Goal: Communication & Community: Connect with others

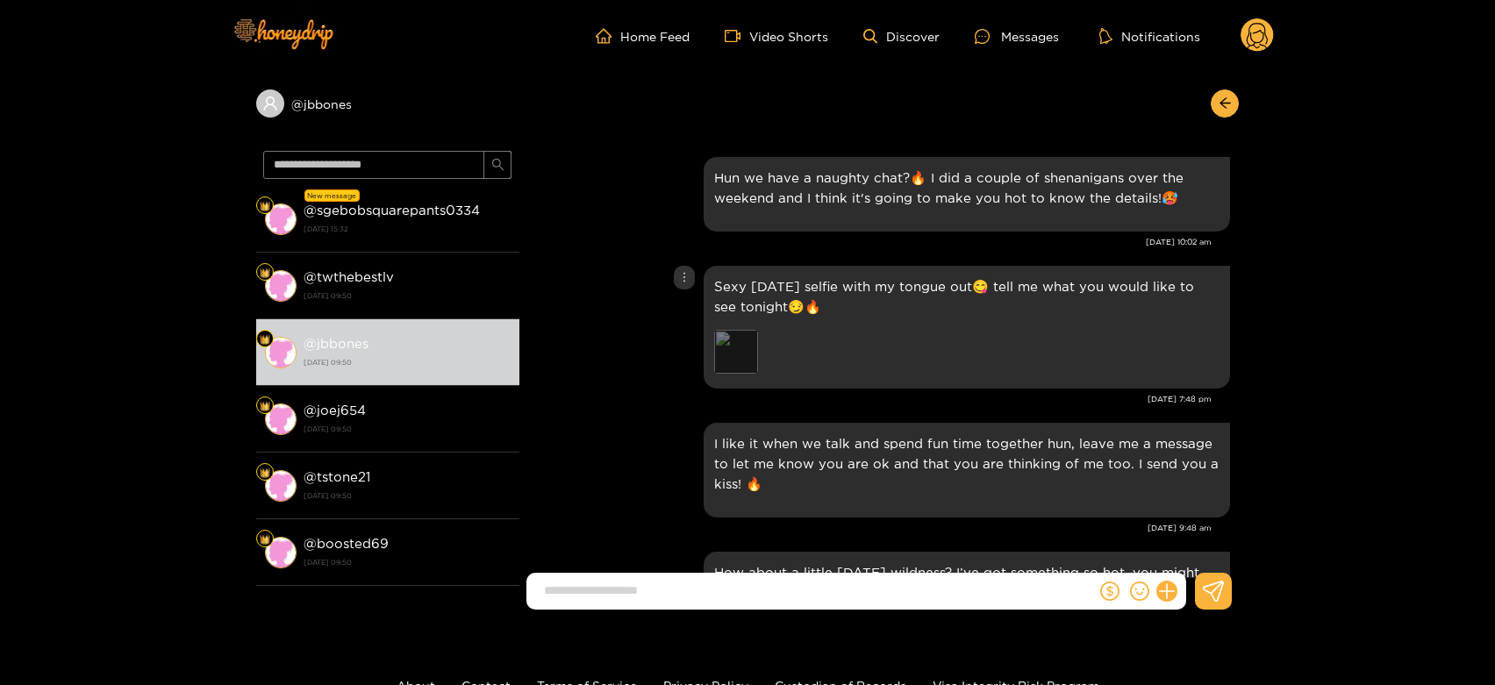
click at [747, 343] on div "Preview" at bounding box center [736, 352] width 44 height 44
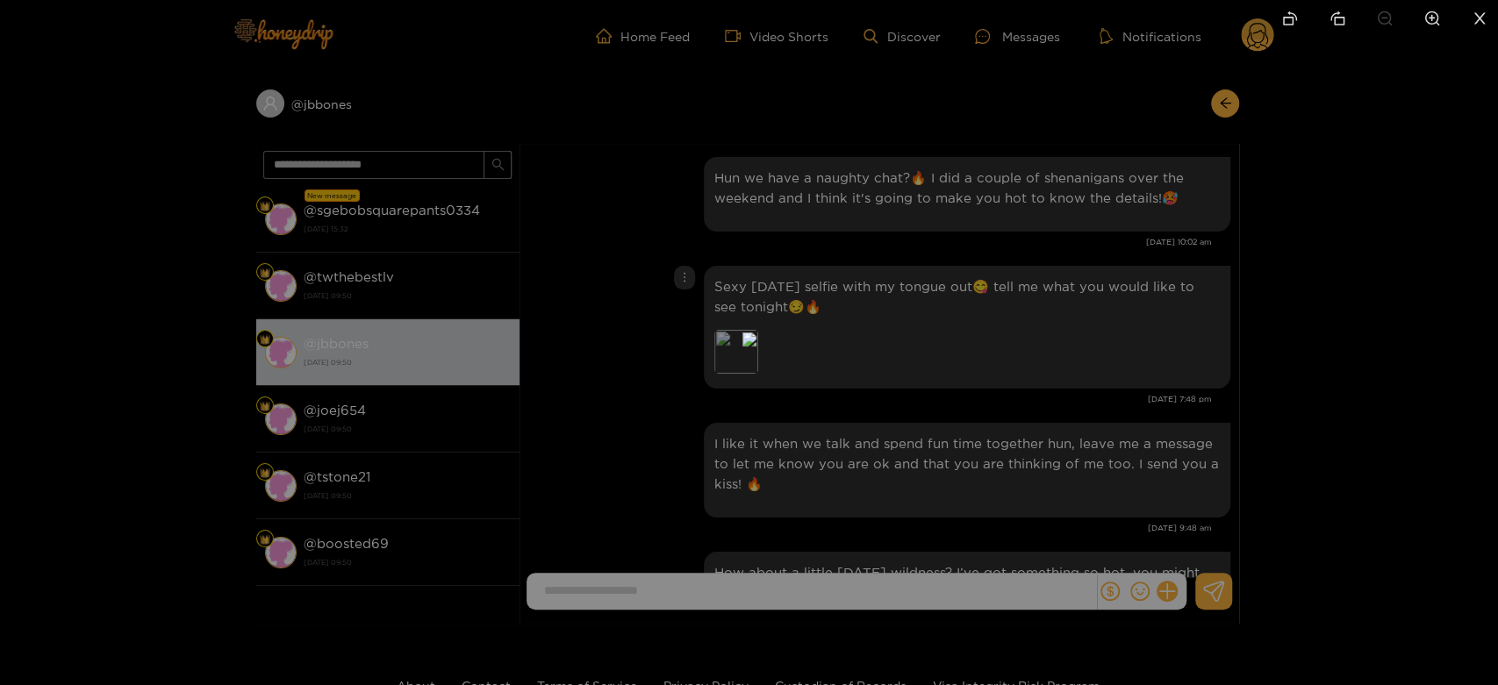
click at [1057, 299] on div at bounding box center [749, 342] width 1498 height 685
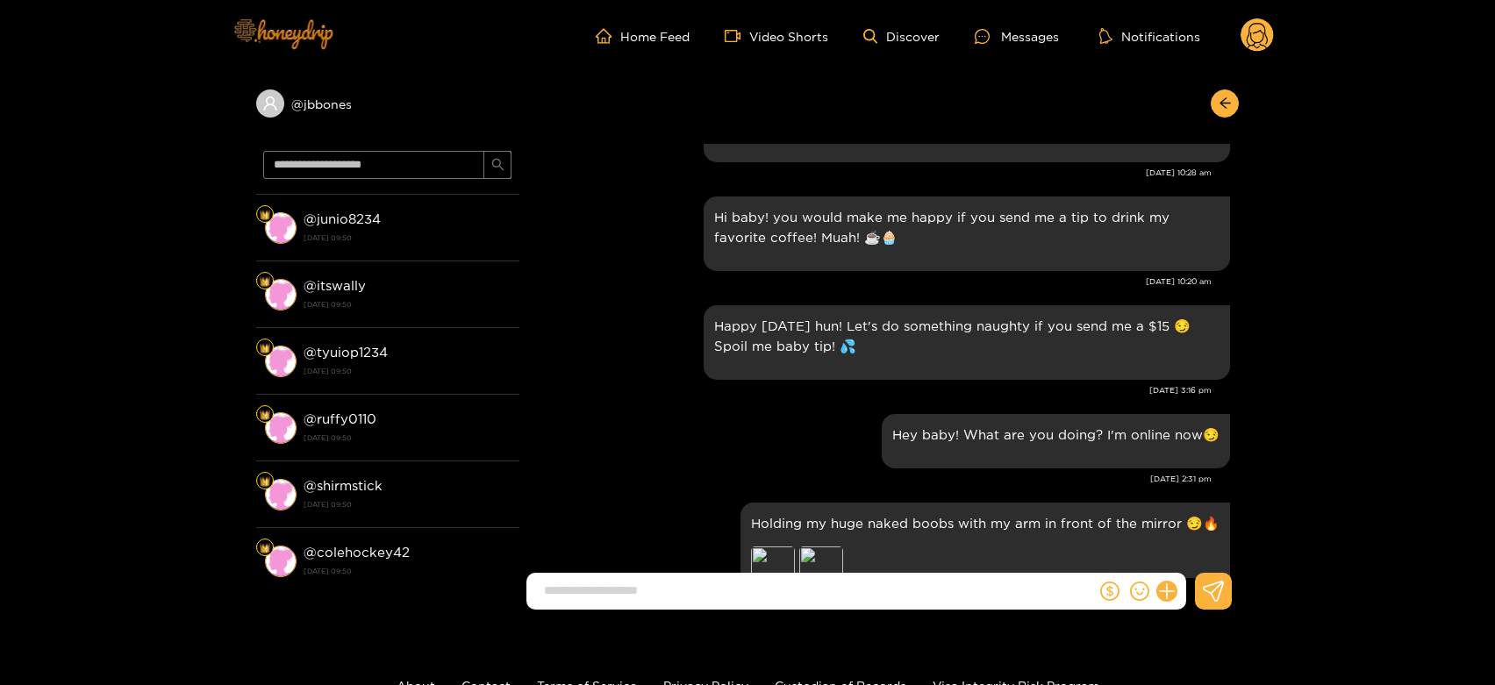
scroll to position [682, 0]
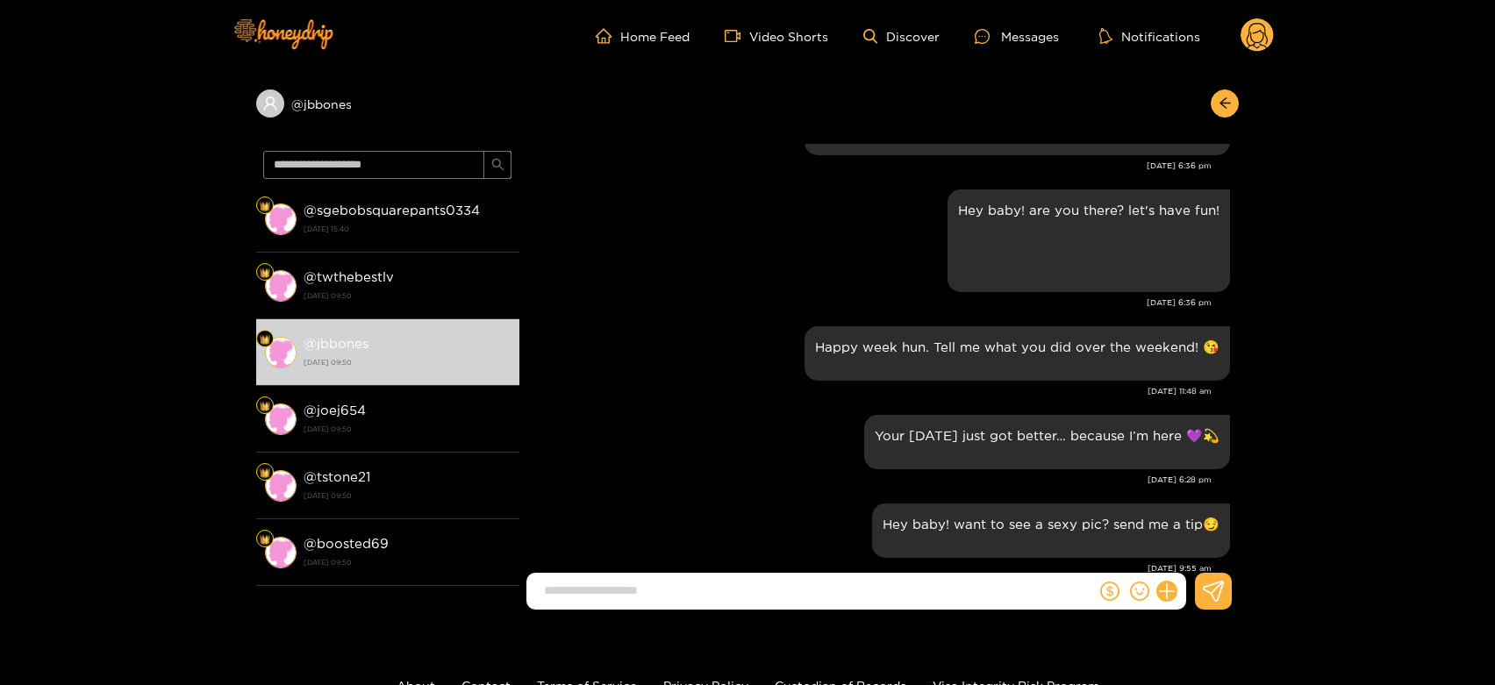
scroll to position [2251, 0]
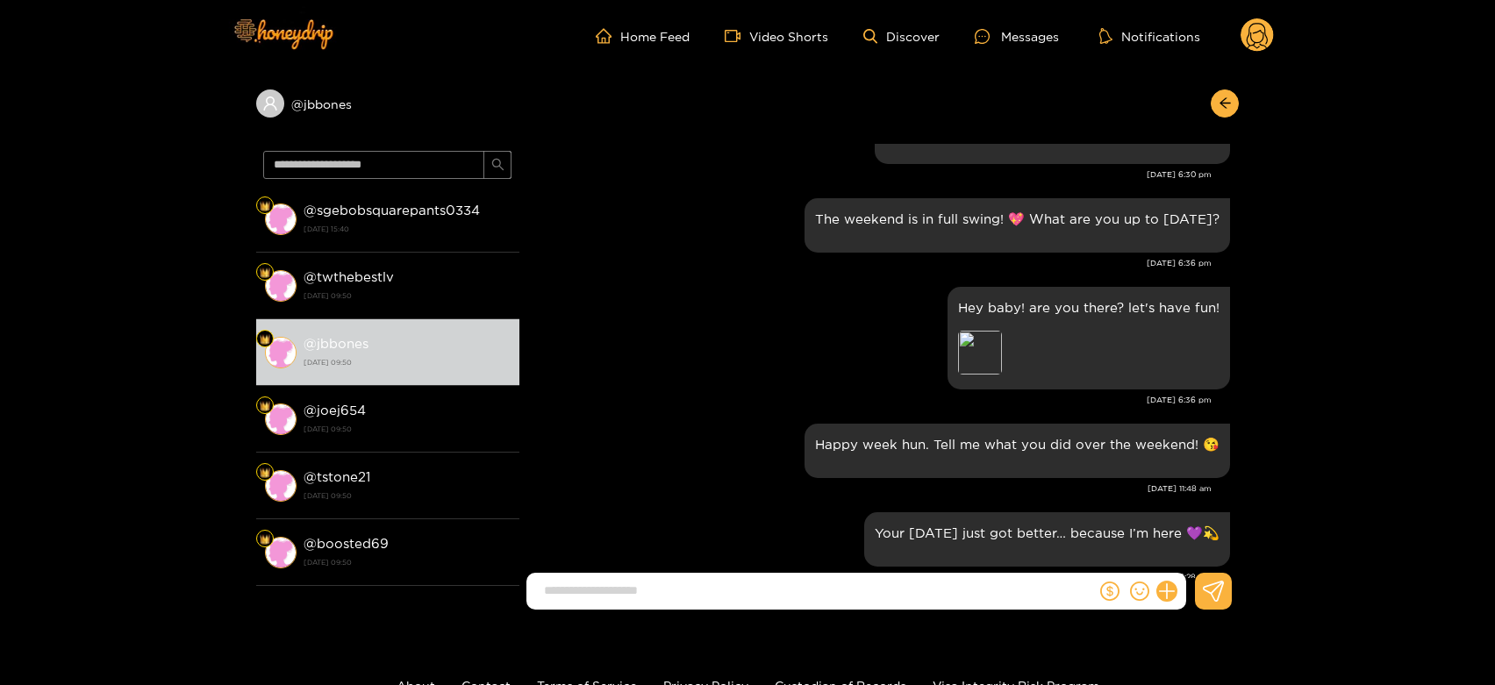
click at [1243, 35] on circle at bounding box center [1257, 34] width 33 height 33
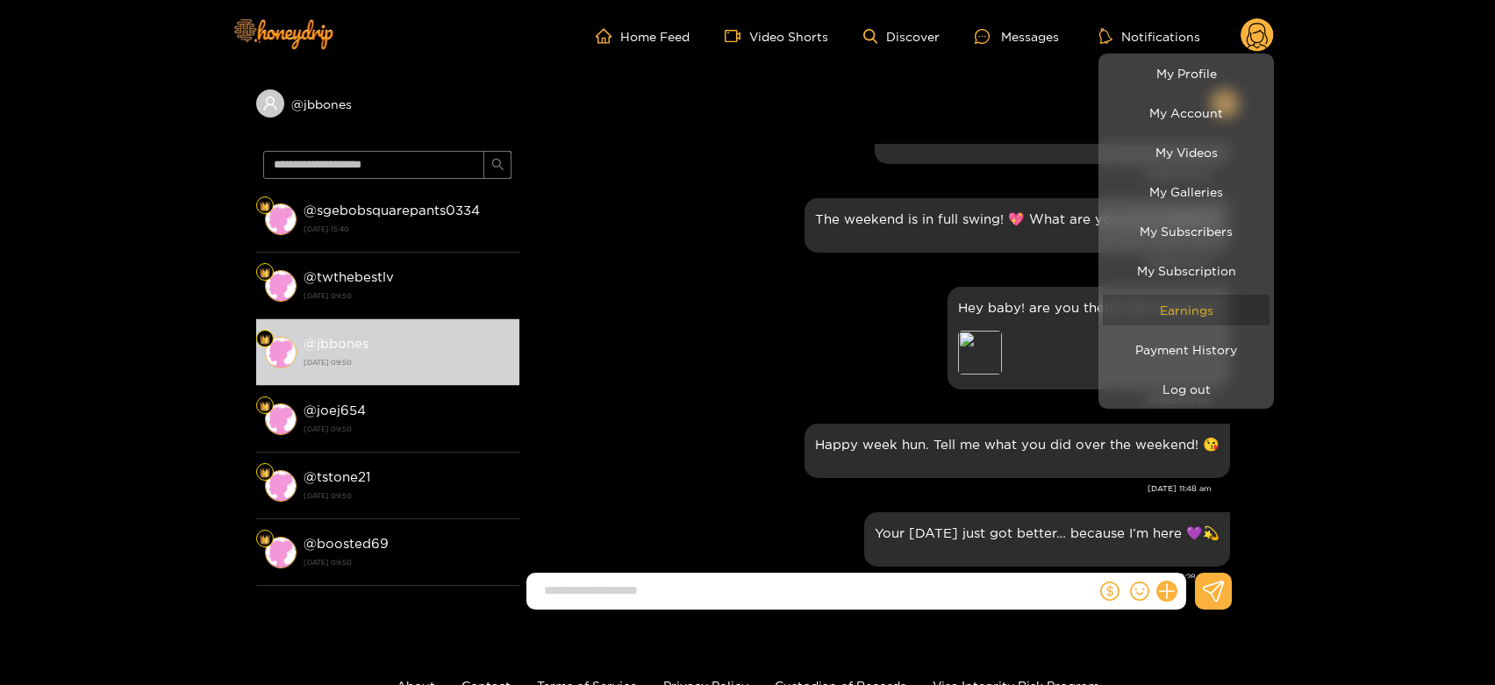
click at [1186, 312] on link "Earnings" at bounding box center [1186, 310] width 167 height 31
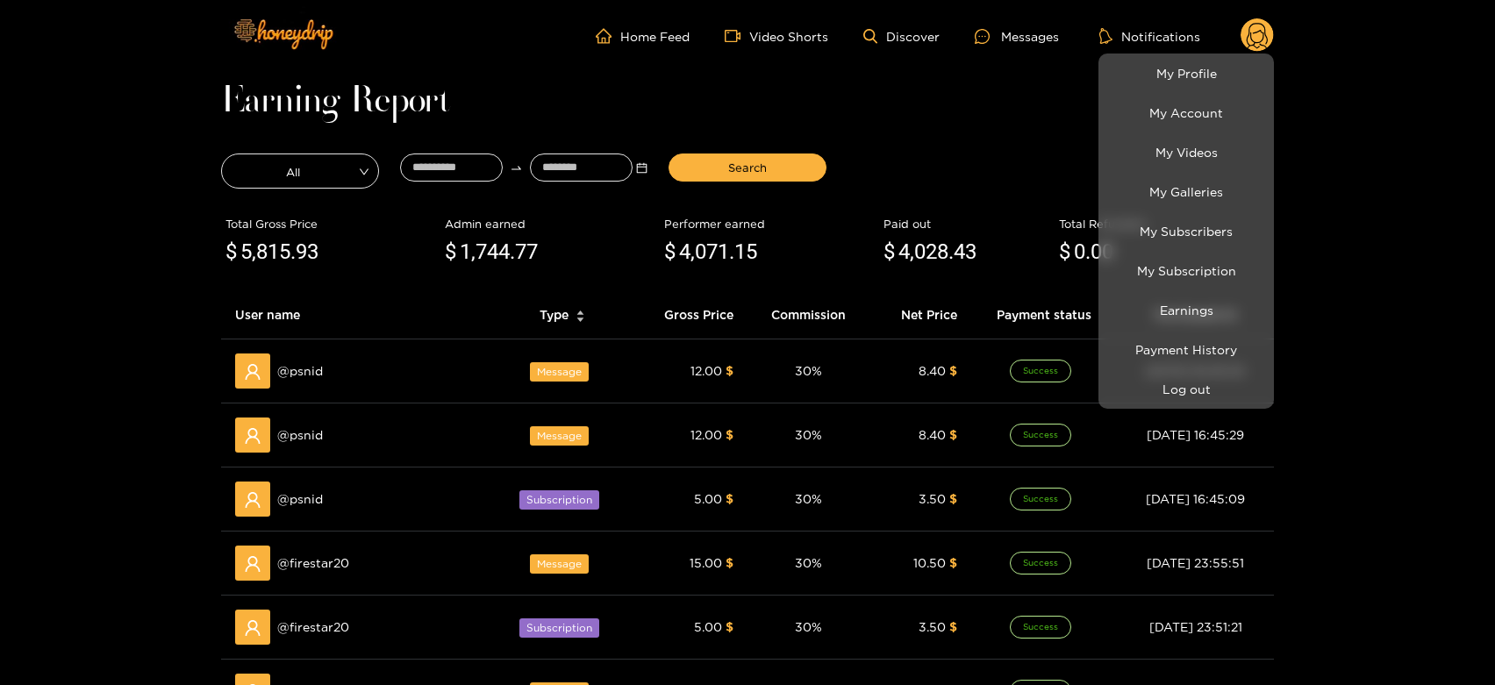
click at [296, 422] on div at bounding box center [747, 342] width 1495 height 685
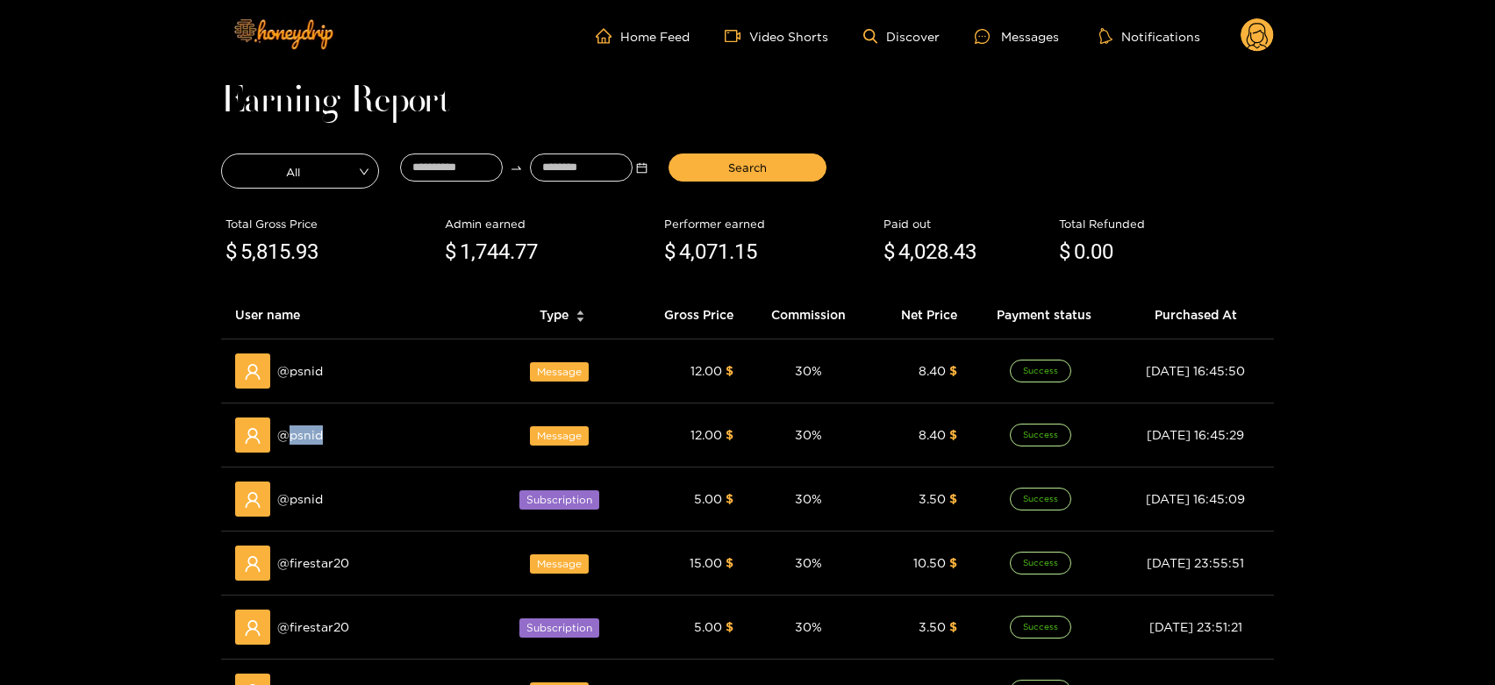
click at [296, 422] on div "@ psnid" at bounding box center [357, 435] width 245 height 35
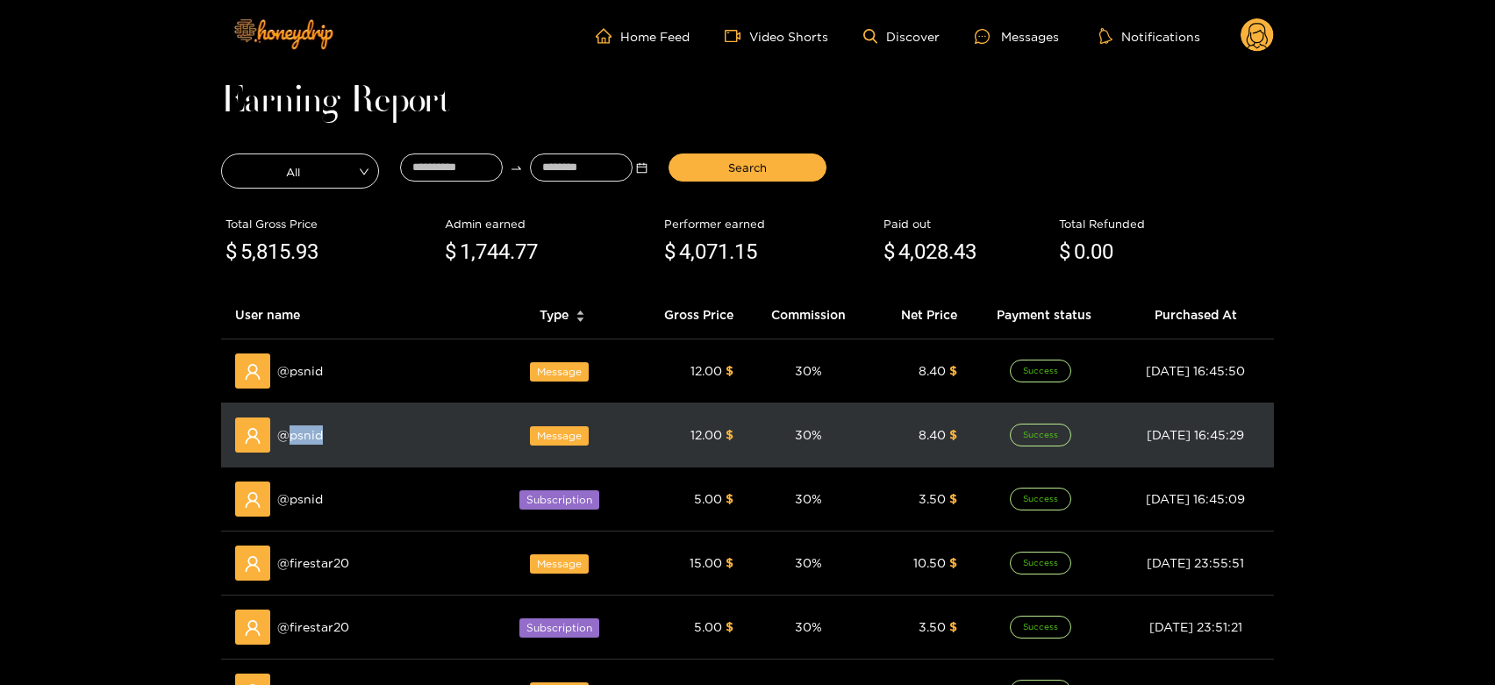
copy span "psnid"
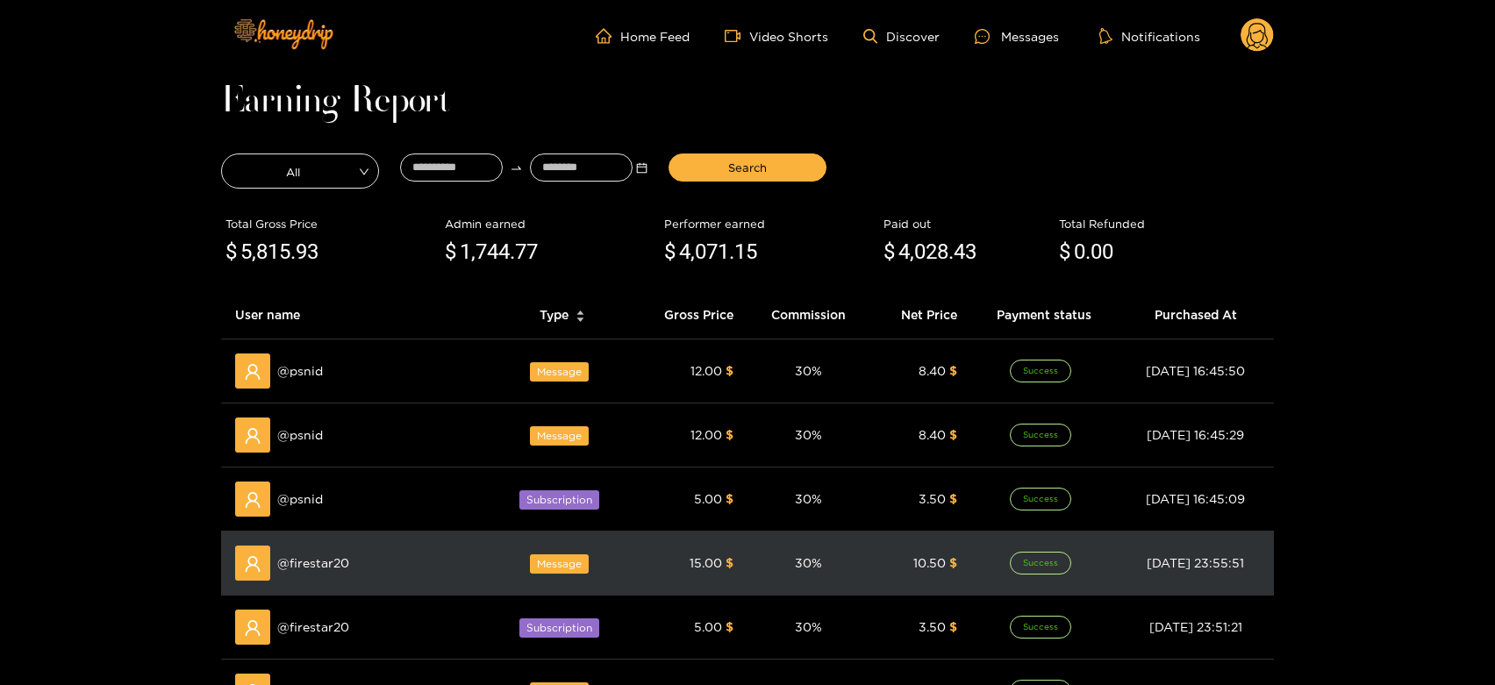
click at [323, 550] on div "@ firestar20" at bounding box center [357, 563] width 245 height 35
copy span "firestar20"
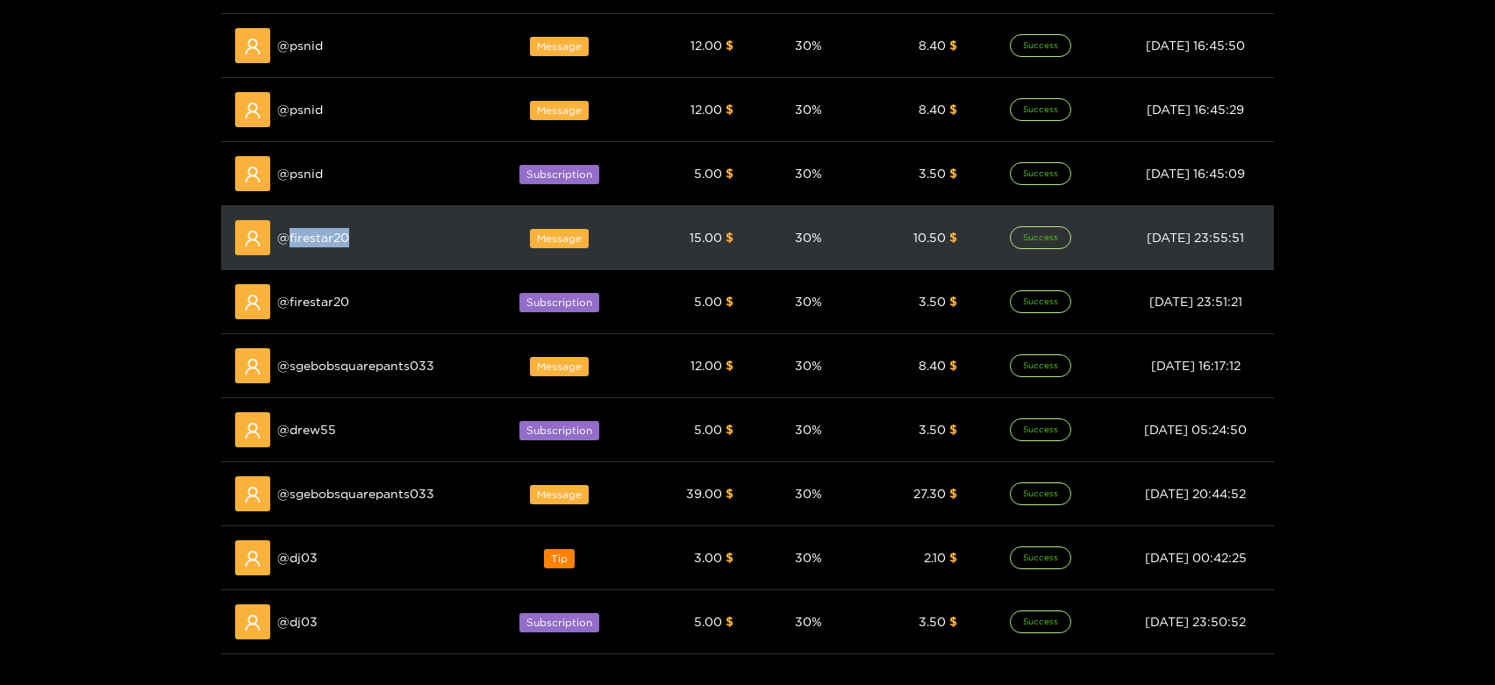
scroll to position [292, 0]
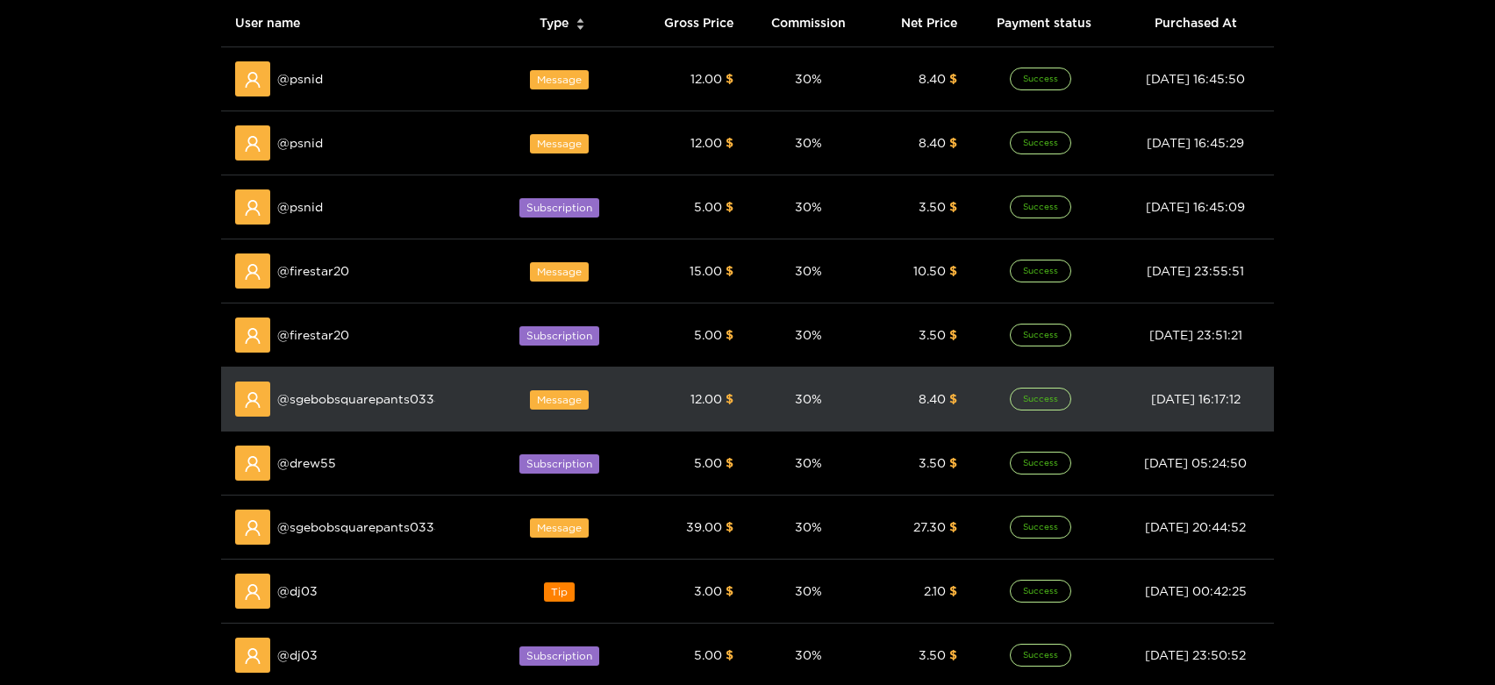
click at [383, 398] on span "@ sgebobsquarepants0334" at bounding box center [356, 399] width 158 height 19
copy span "sgebobsquarepants0334"
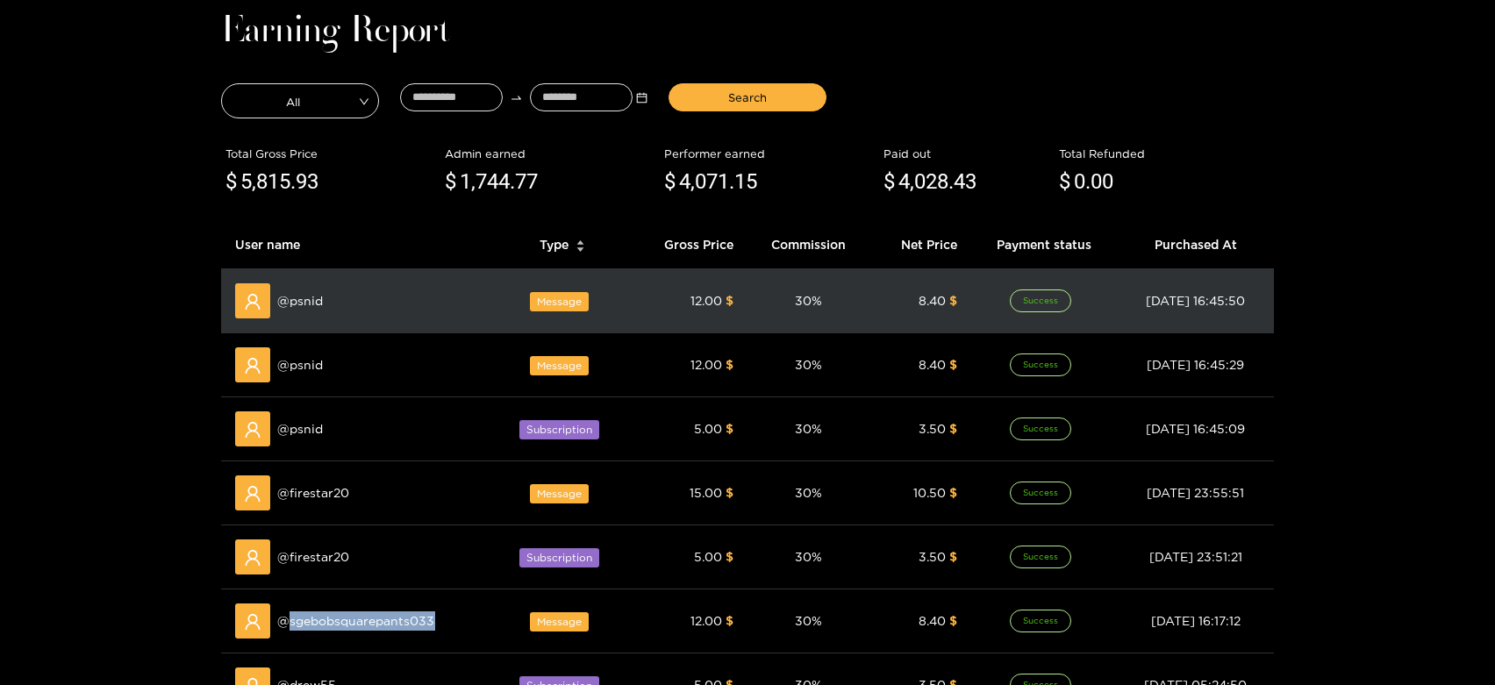
scroll to position [0, 0]
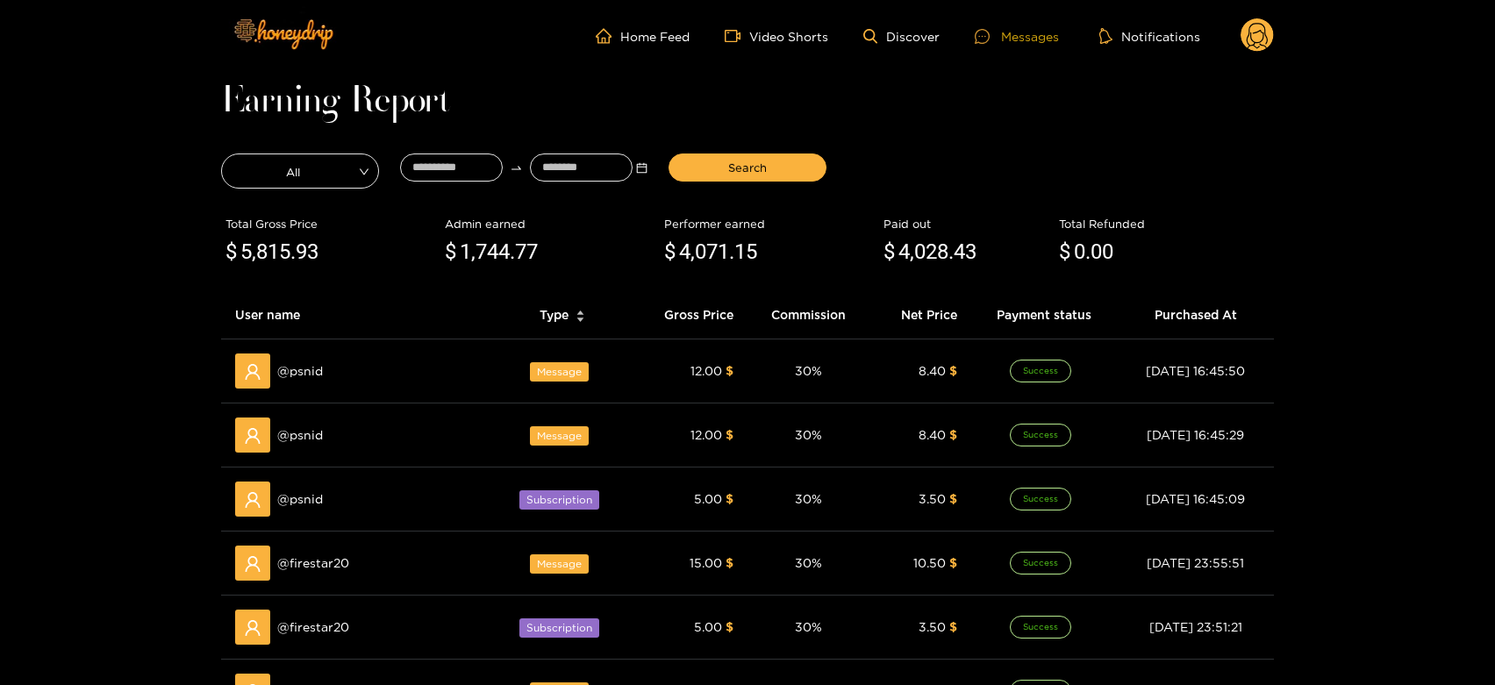
click at [1032, 39] on div "Messages" at bounding box center [1017, 36] width 84 height 20
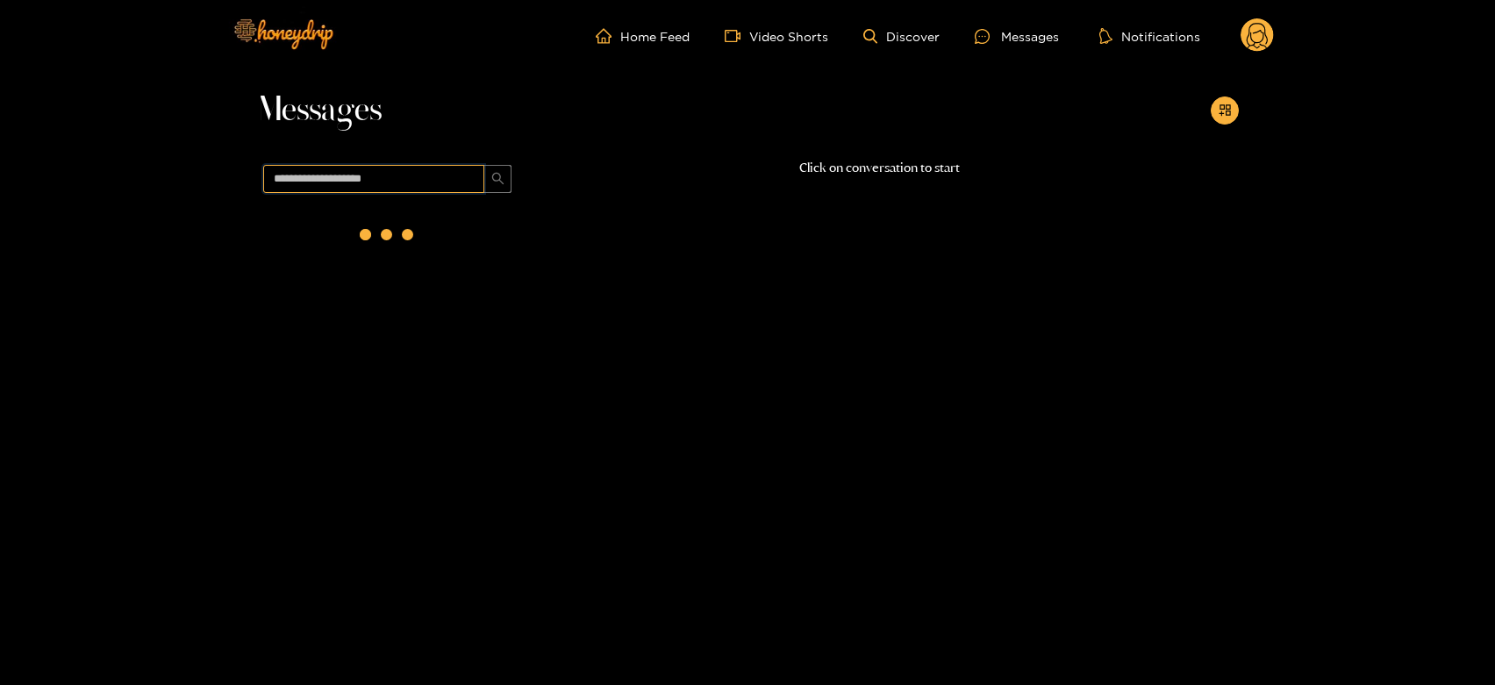
click at [390, 182] on input "text" at bounding box center [373, 179] width 221 height 28
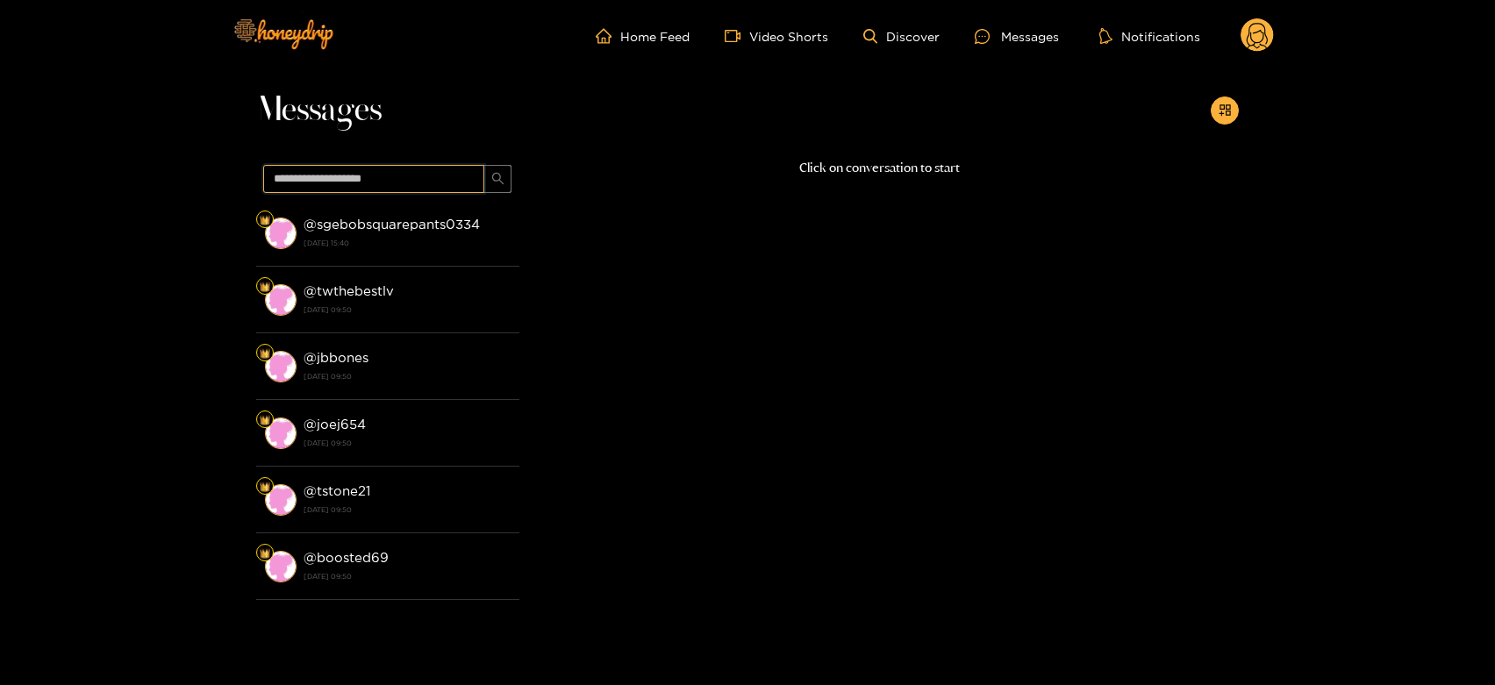
paste input "**********"
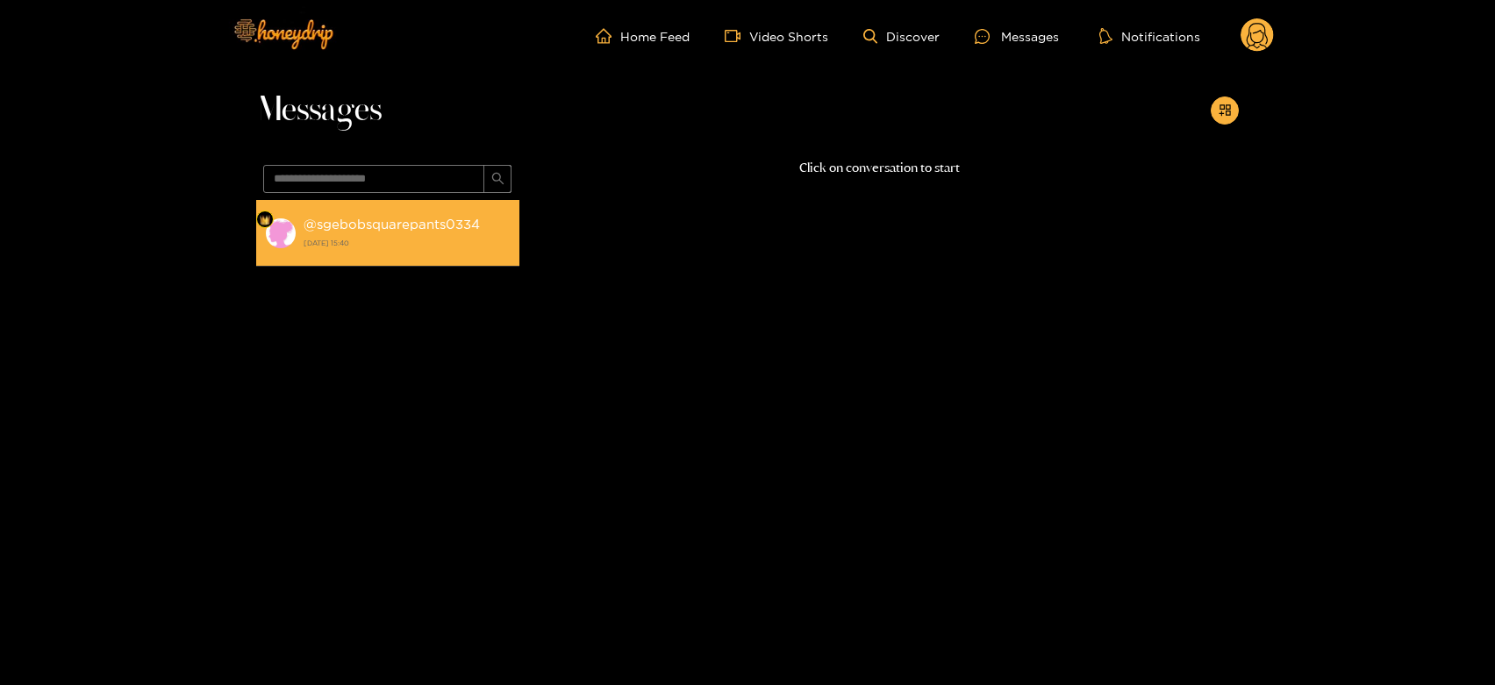
click at [407, 200] on li "@ sgebobsquarepants0334 14 August 2025 15:40" at bounding box center [387, 233] width 263 height 67
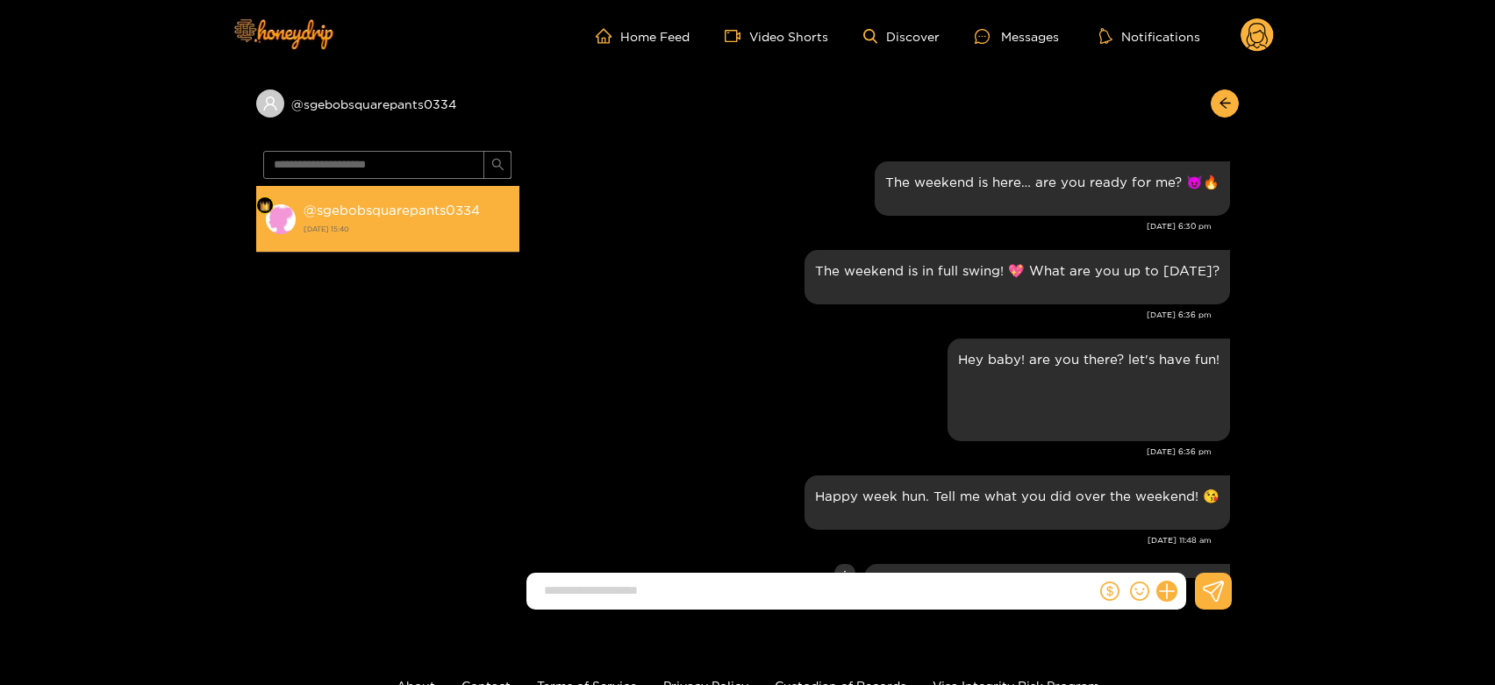
scroll to position [1123, 0]
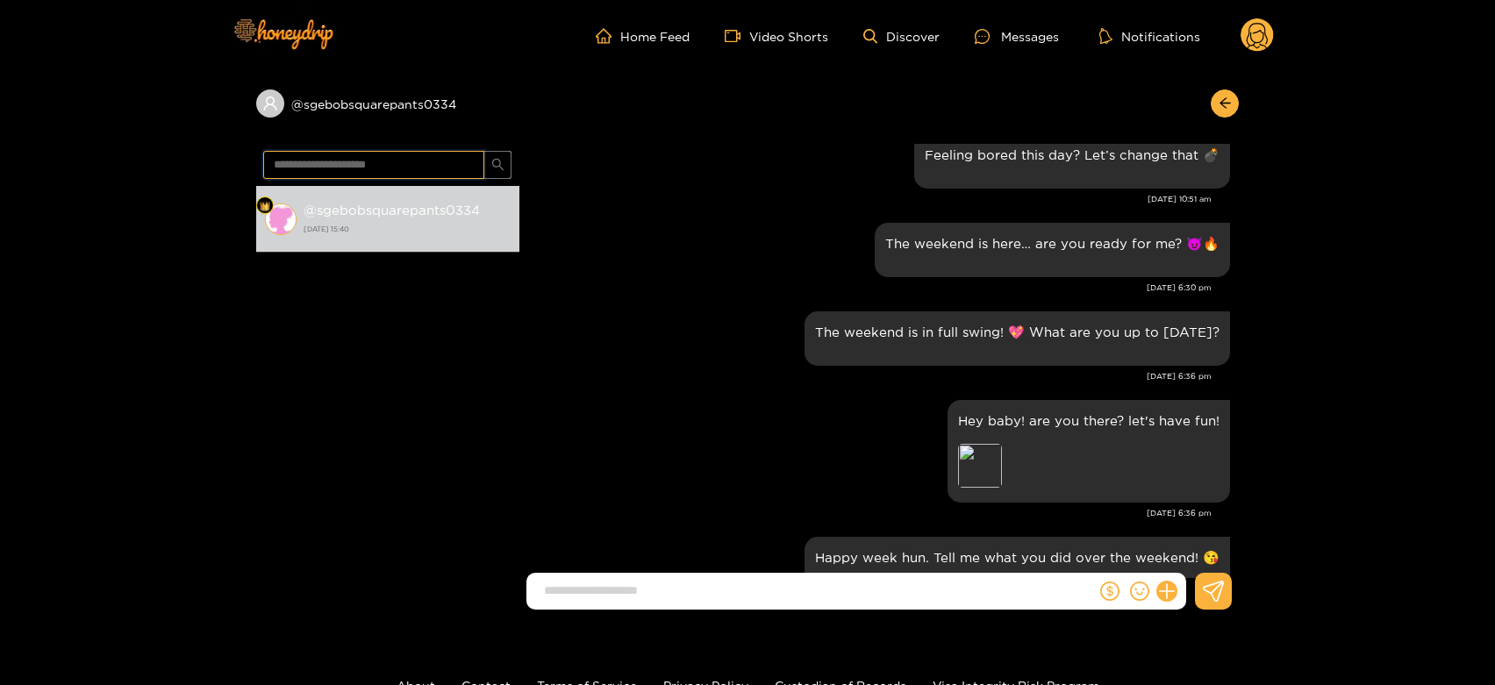
click at [329, 164] on input "**********" at bounding box center [373, 165] width 221 height 28
paste input "text"
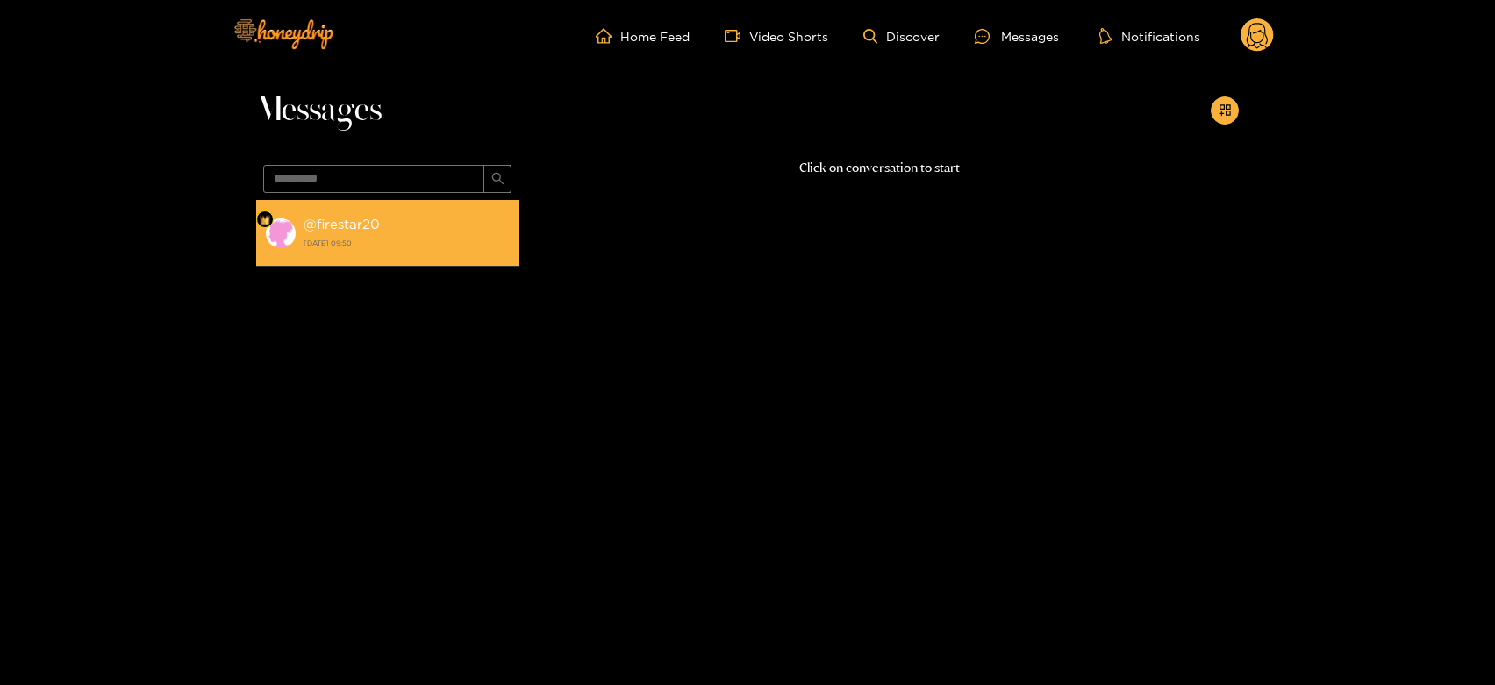
click at [441, 247] on strong "[DATE] 09:50" at bounding box center [407, 243] width 207 height 16
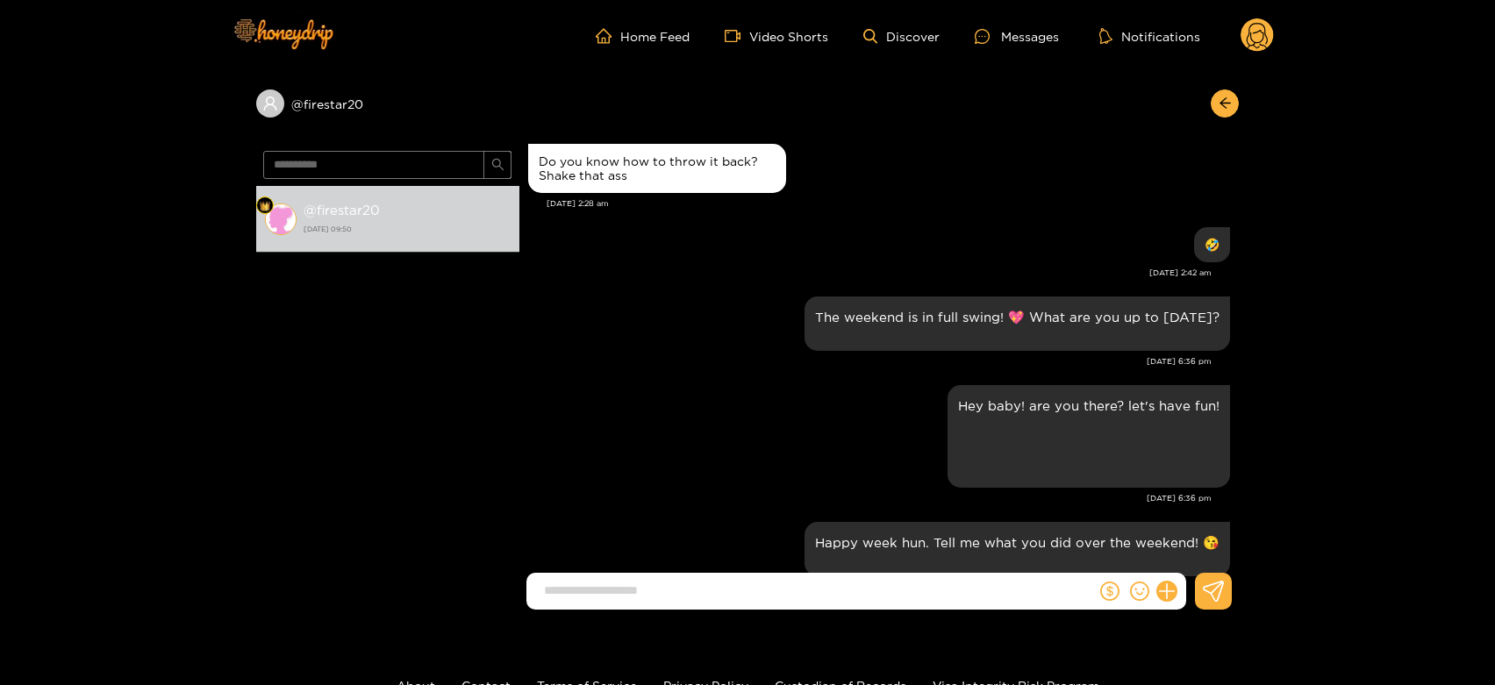
scroll to position [1891, 0]
click at [369, 168] on input "**********" at bounding box center [373, 165] width 221 height 28
paste input "text"
type input "*****"
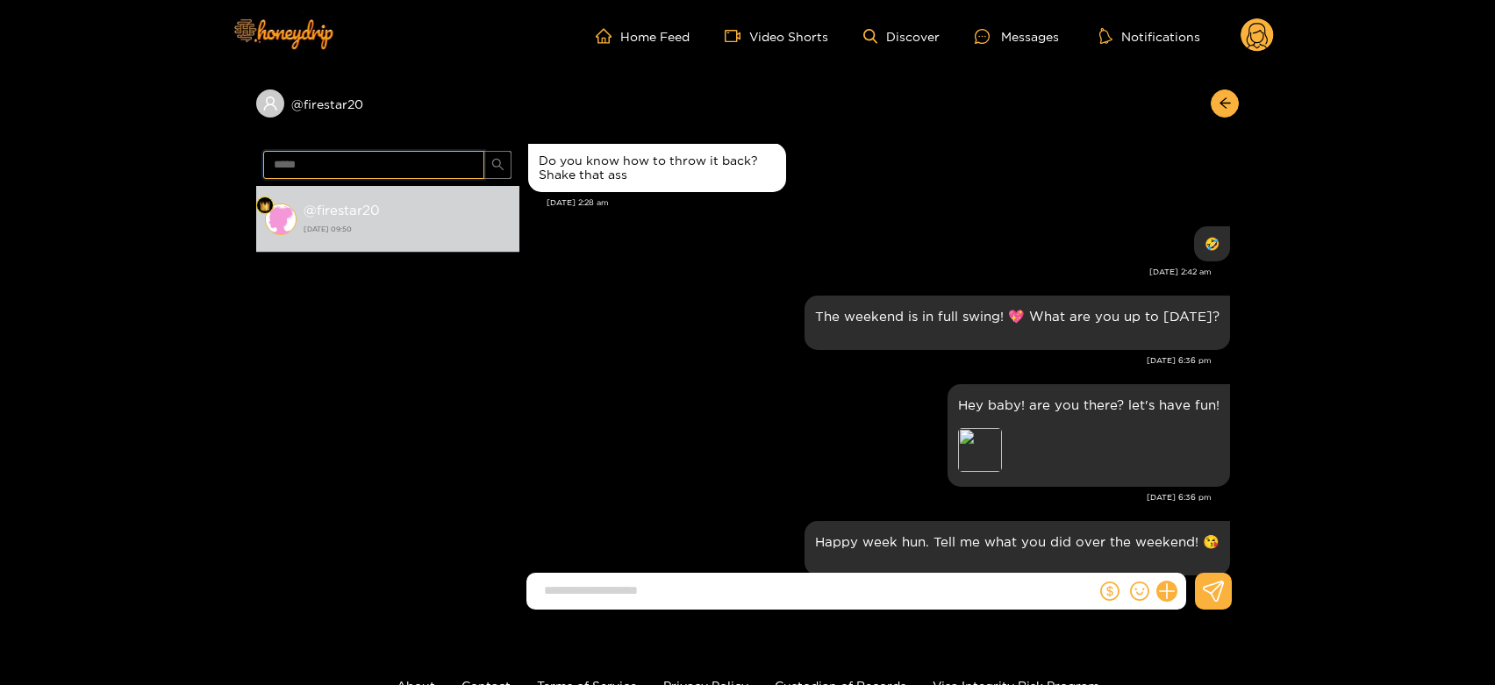
scroll to position [0, 0]
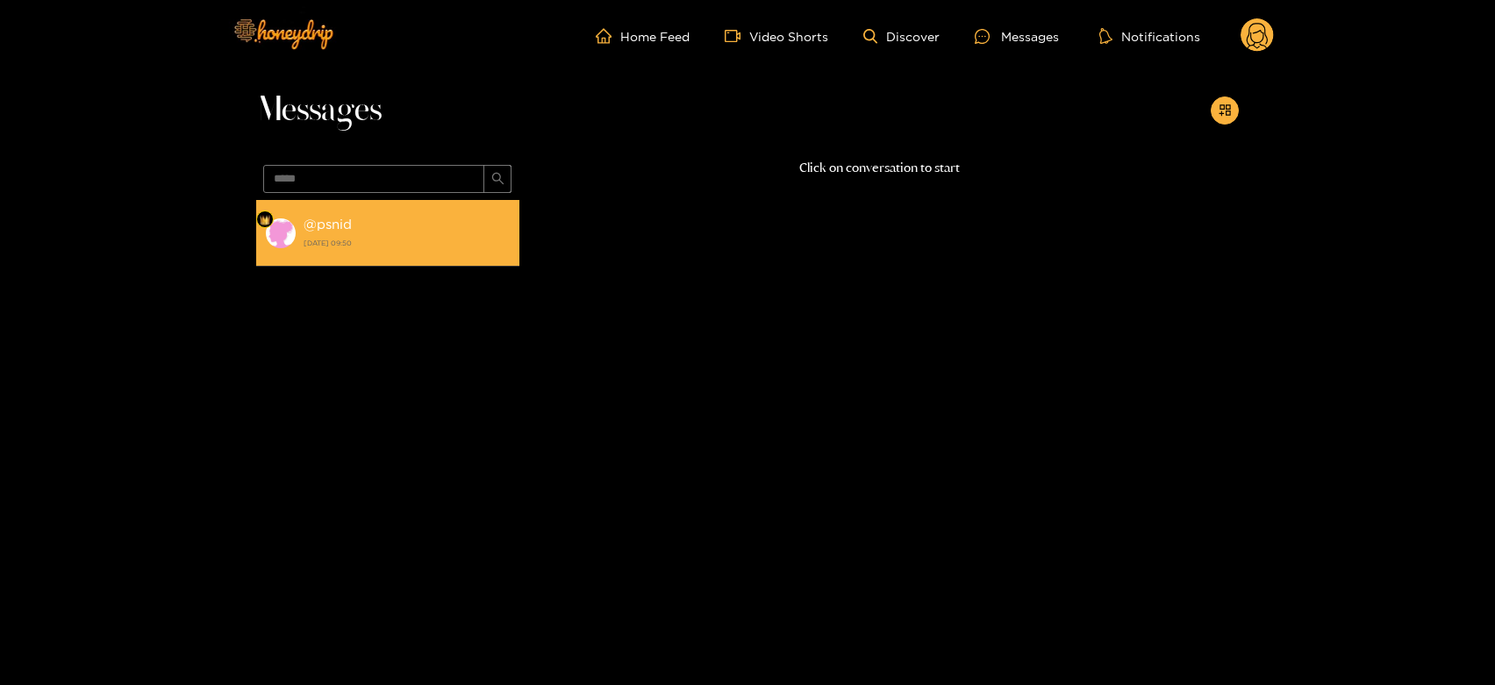
click at [373, 244] on strong "[DATE] 09:50" at bounding box center [407, 243] width 207 height 16
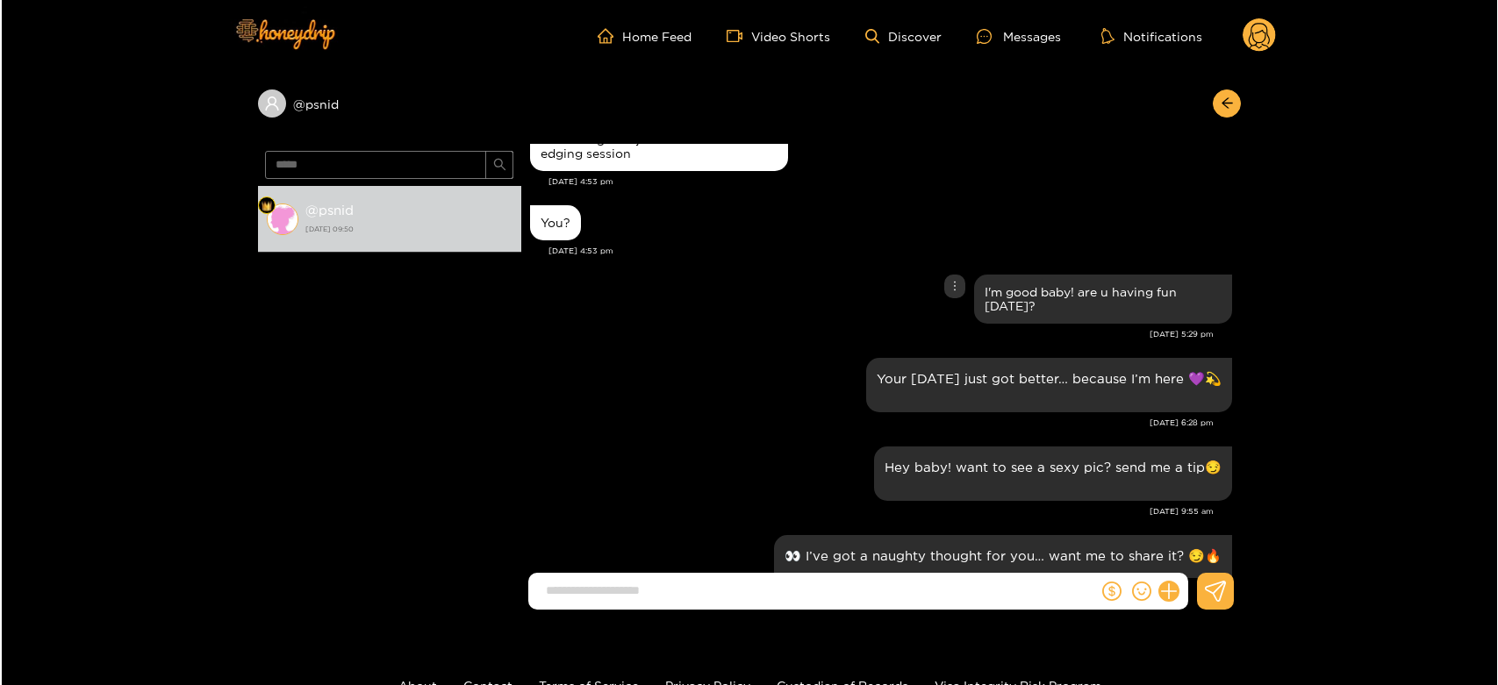
scroll to position [1921, 0]
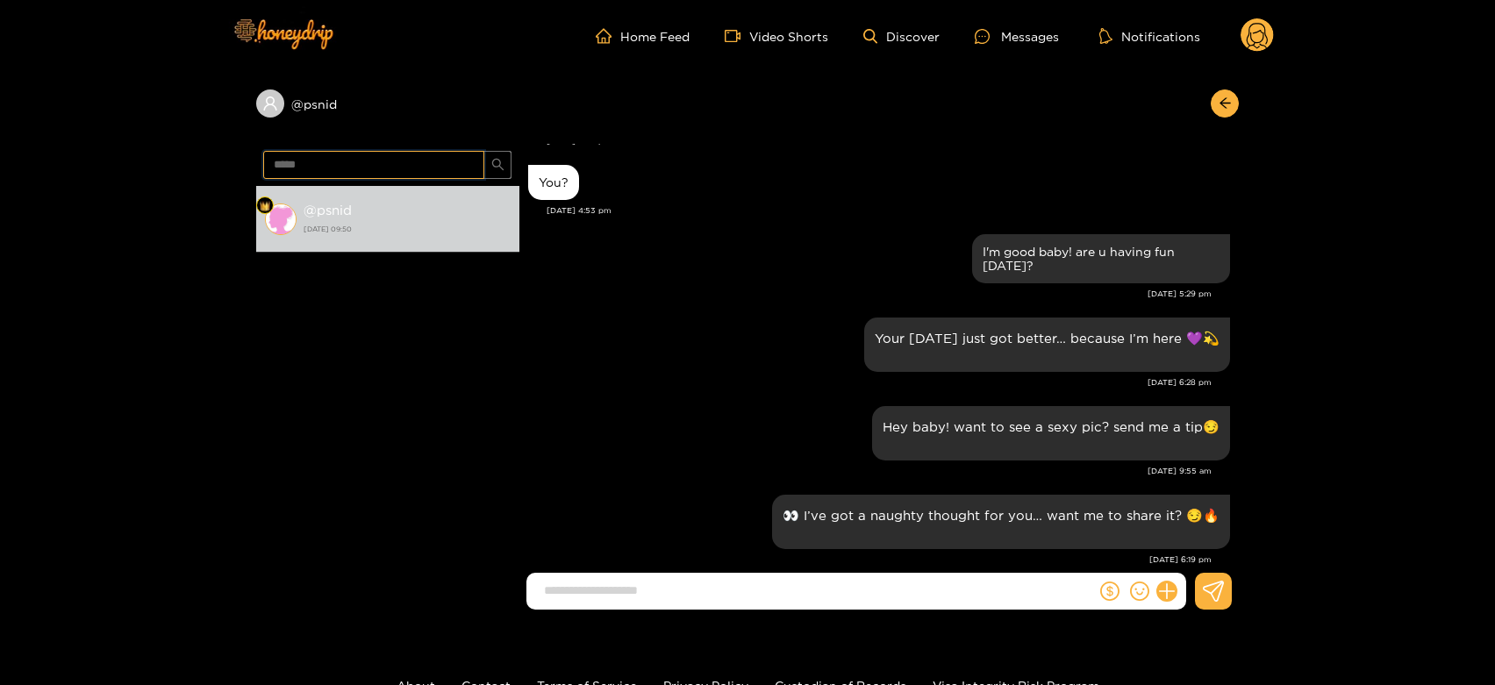
click at [359, 162] on input "*****" at bounding box center [373, 165] width 221 height 28
click at [1254, 37] on circle at bounding box center [1257, 34] width 33 height 33
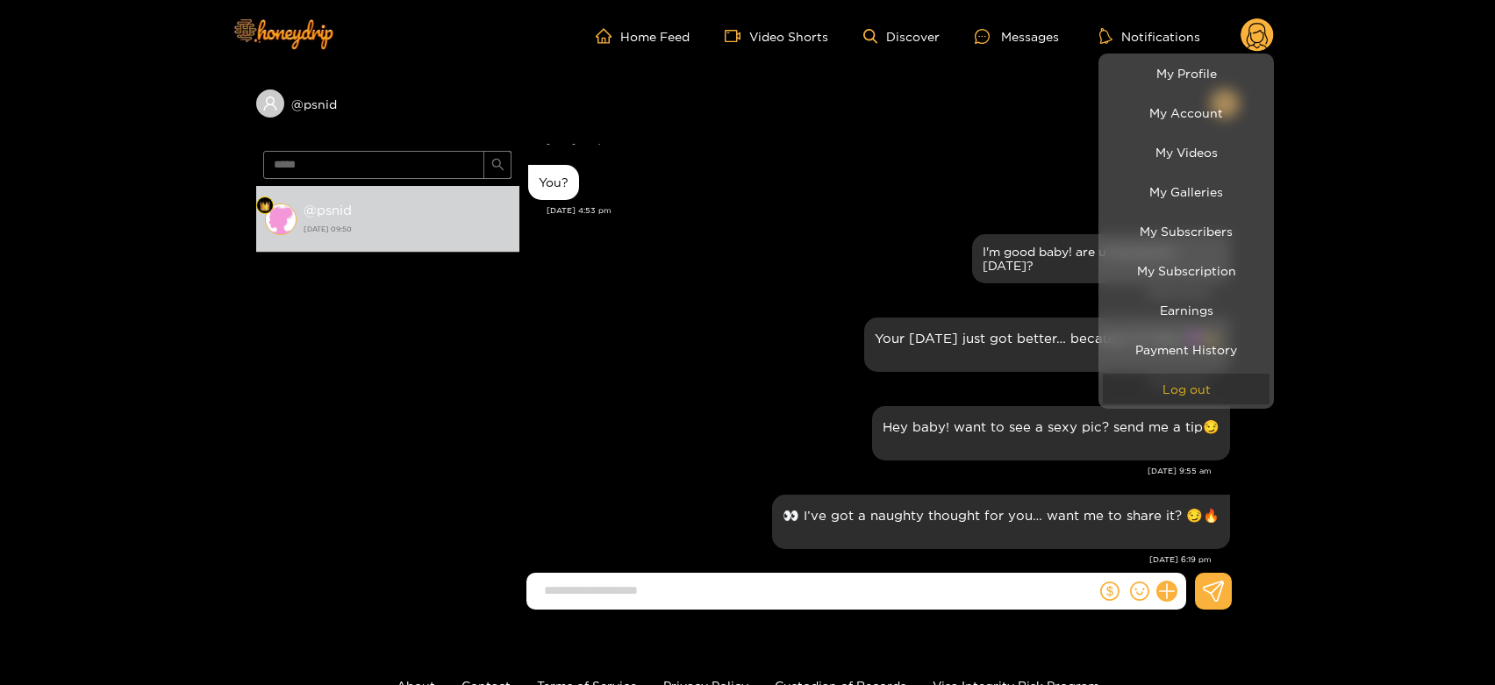
click at [1192, 389] on button "Log out" at bounding box center [1186, 389] width 167 height 31
